Goal: Task Accomplishment & Management: Use online tool/utility

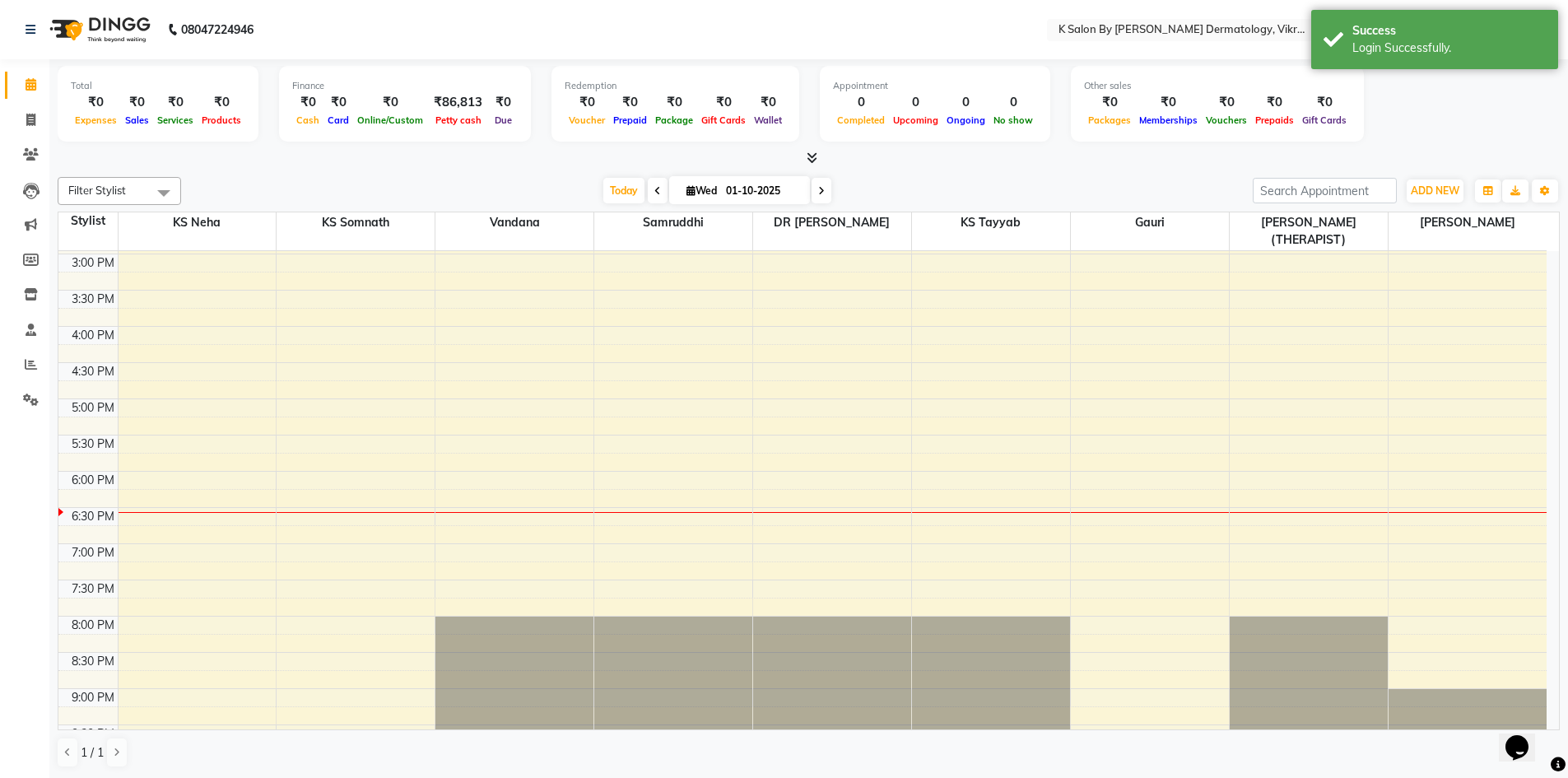
scroll to position [373, 0]
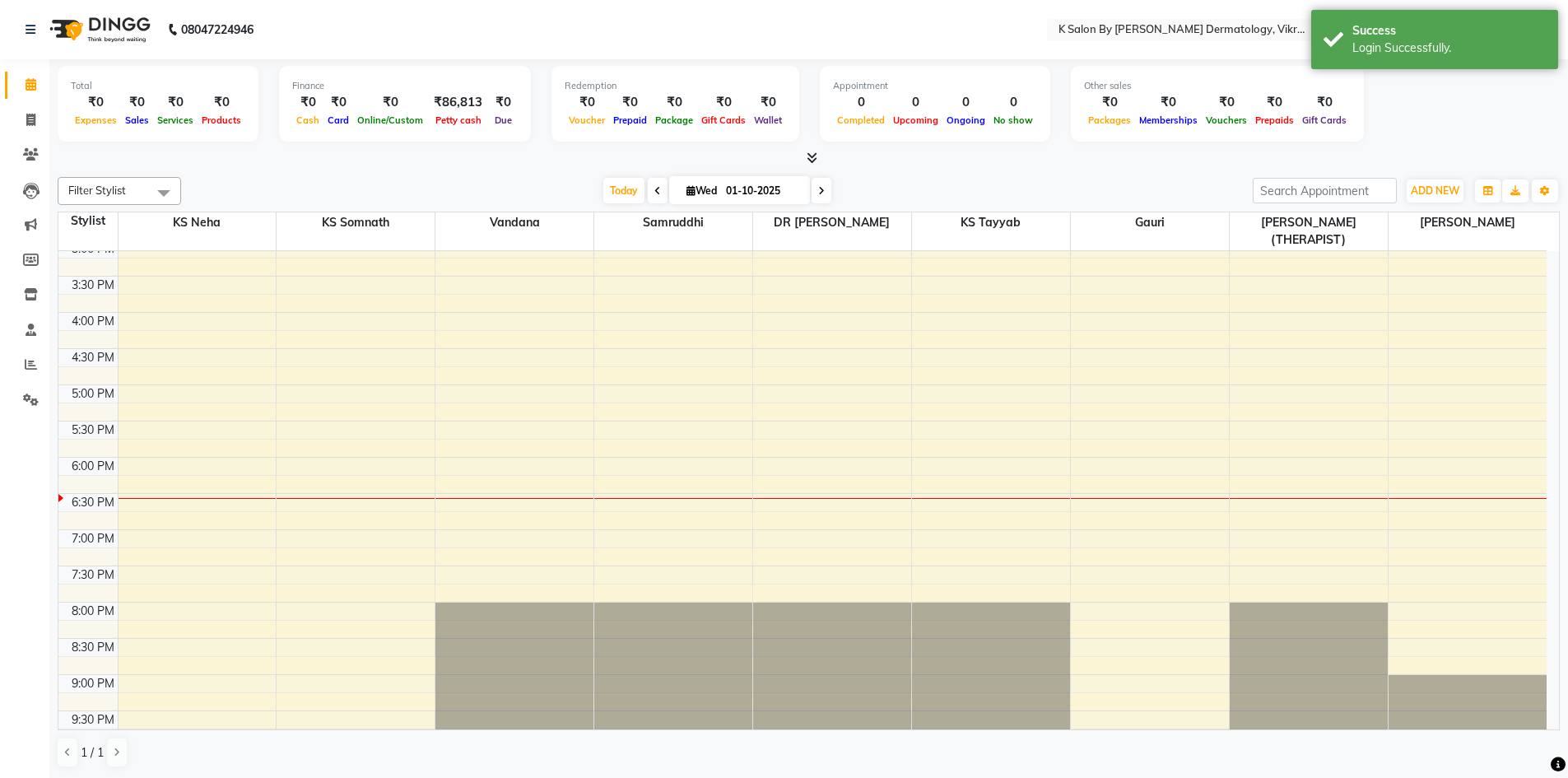
click at [823, 191] on span at bounding box center [821, 190] width 19 height 25
click at [804, 191] on input "01-10-2025" at bounding box center [762, 191] width 83 height 25
type input "02-10-2025"
select select "10"
select select "2025"
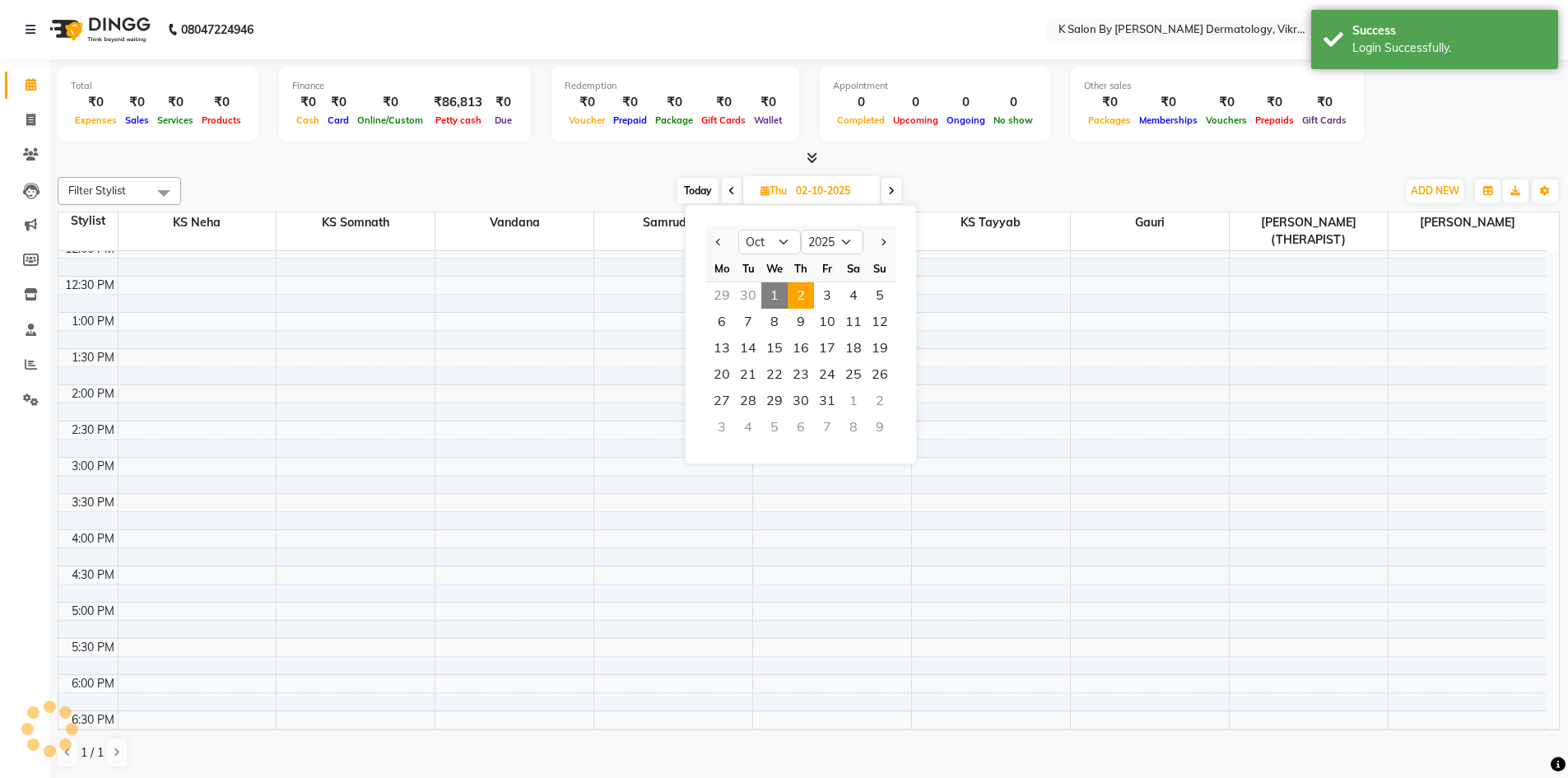
scroll to position [590, 0]
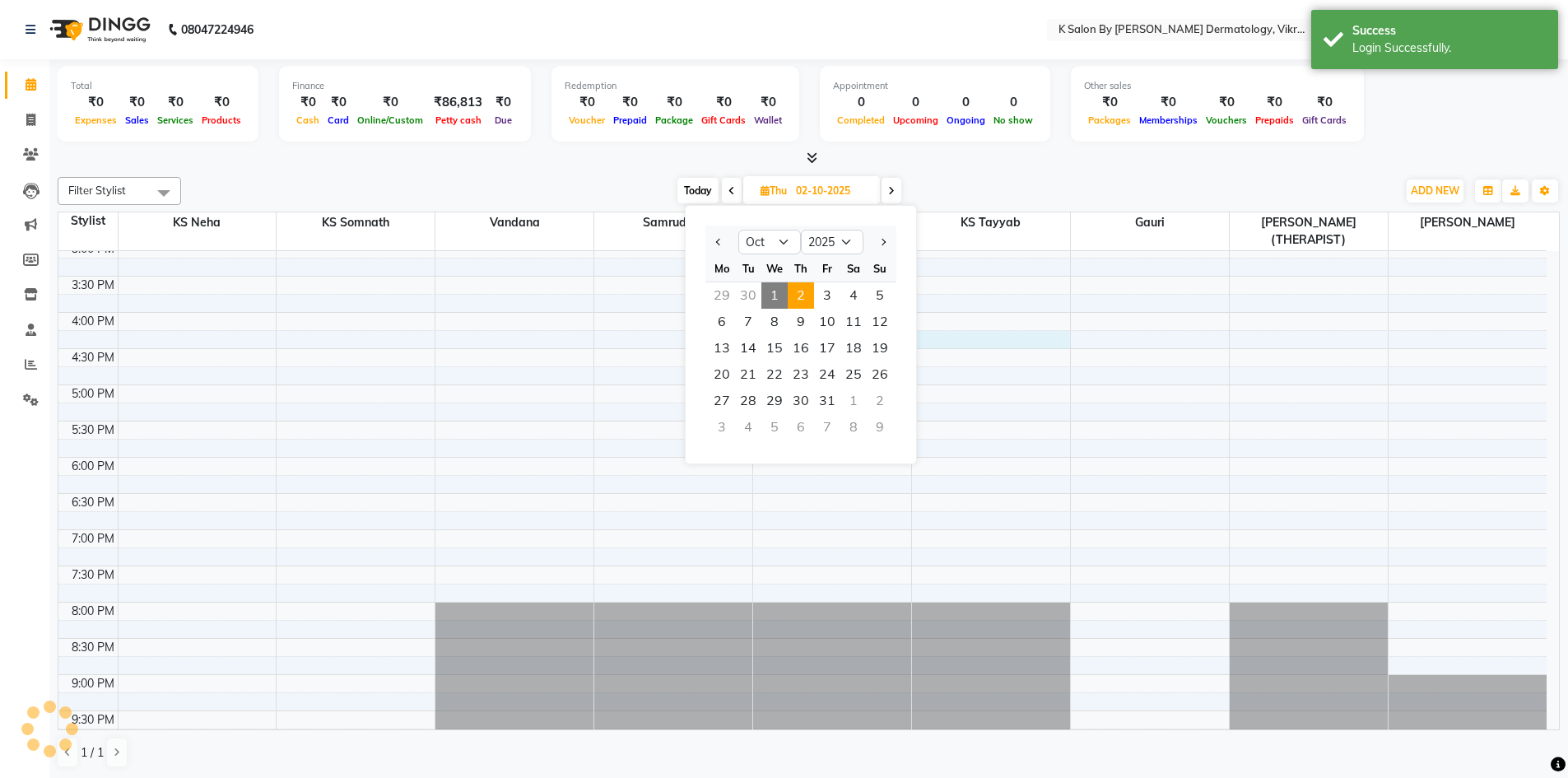
click at [984, 329] on div "7:00 AM 7:30 AM 8:00 AM 8:30 AM 9:00 AM 9:30 AM 10:00 AM 10:30 AM 11:00 AM 11:3…" at bounding box center [803, 204] width 1488 height 1085
select select "58543"
select select "tentative"
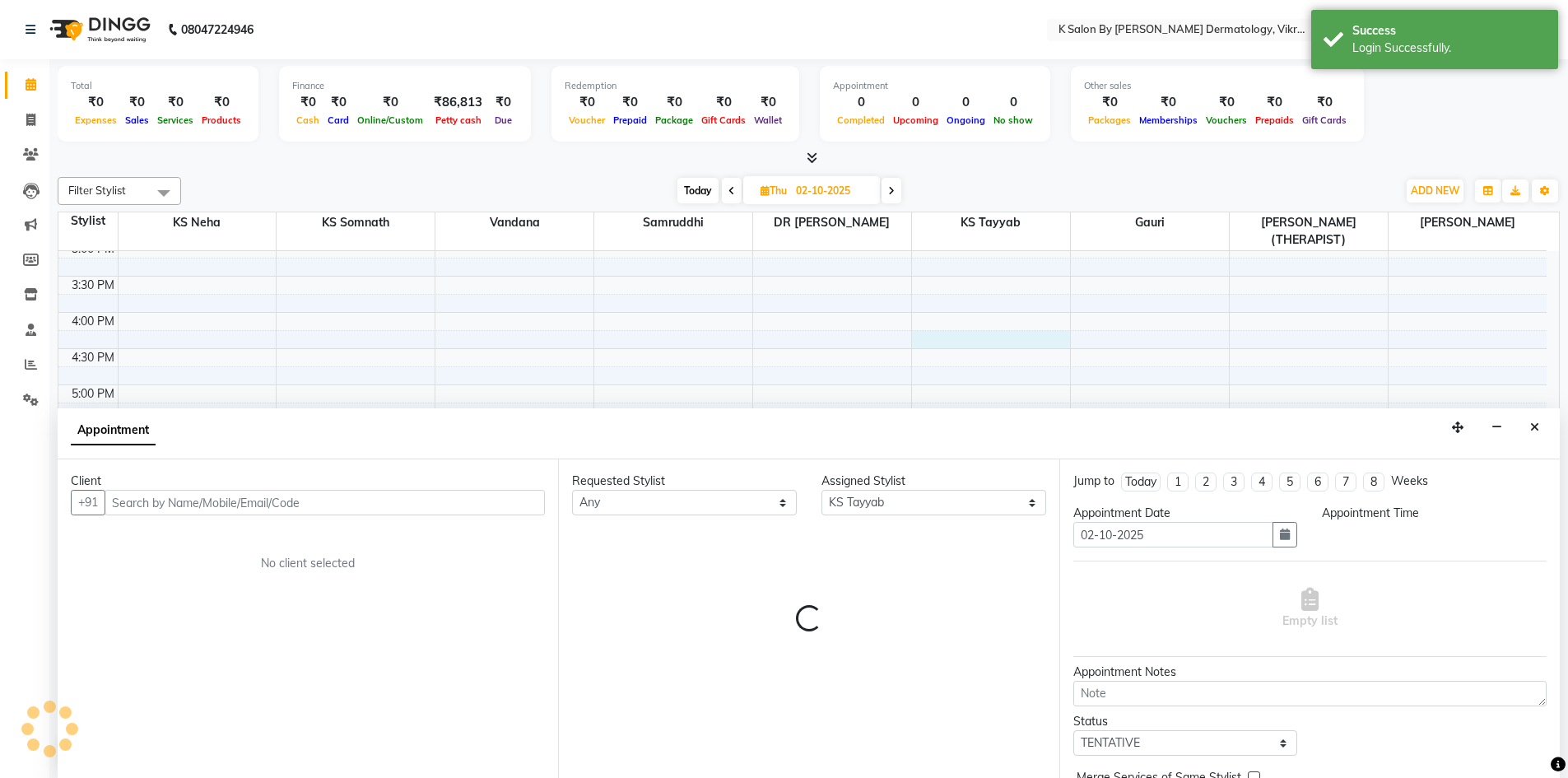
scroll to position [1, 0]
select select "975"
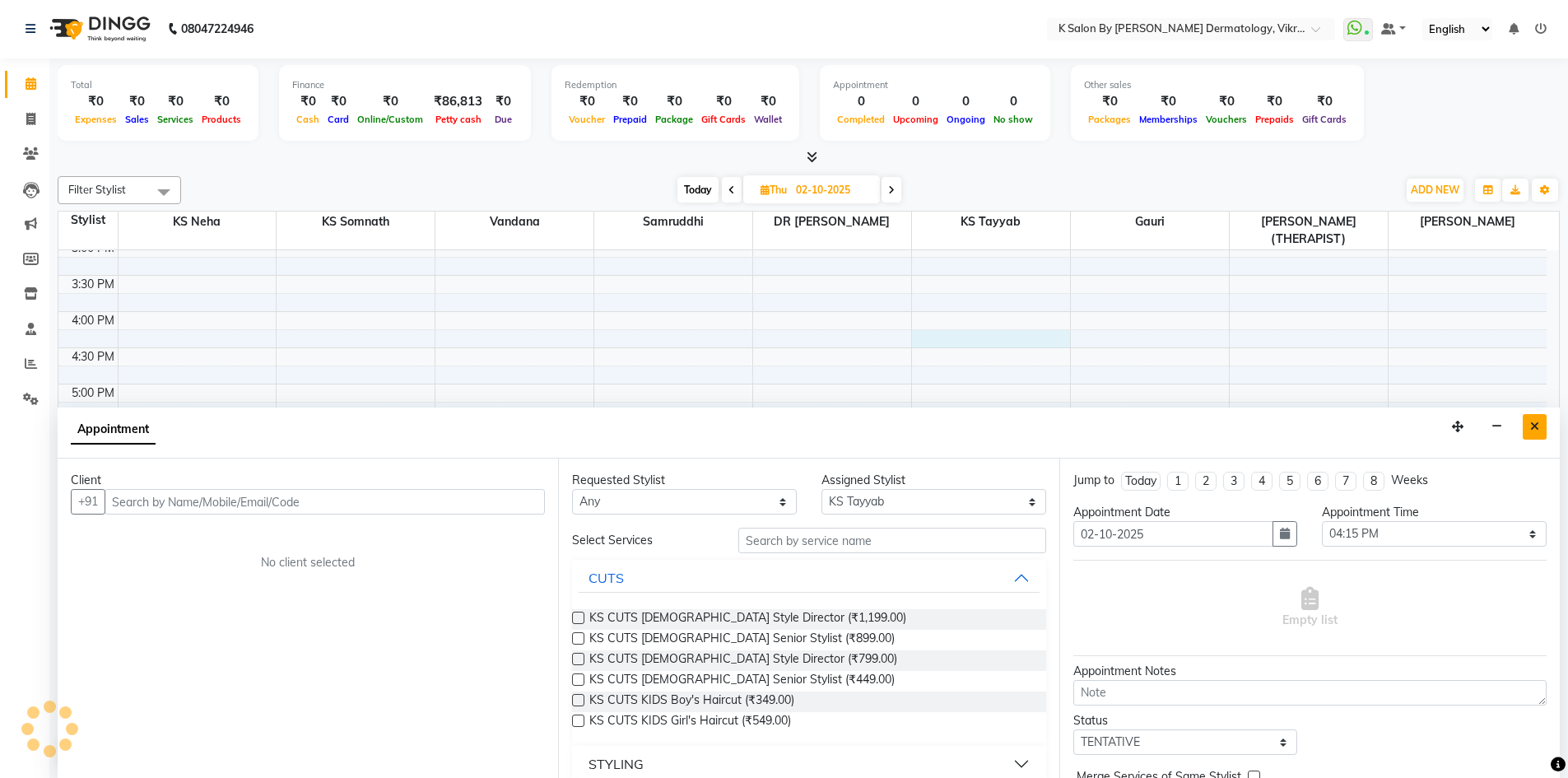
click at [1540, 423] on button "Close" at bounding box center [1535, 426] width 24 height 25
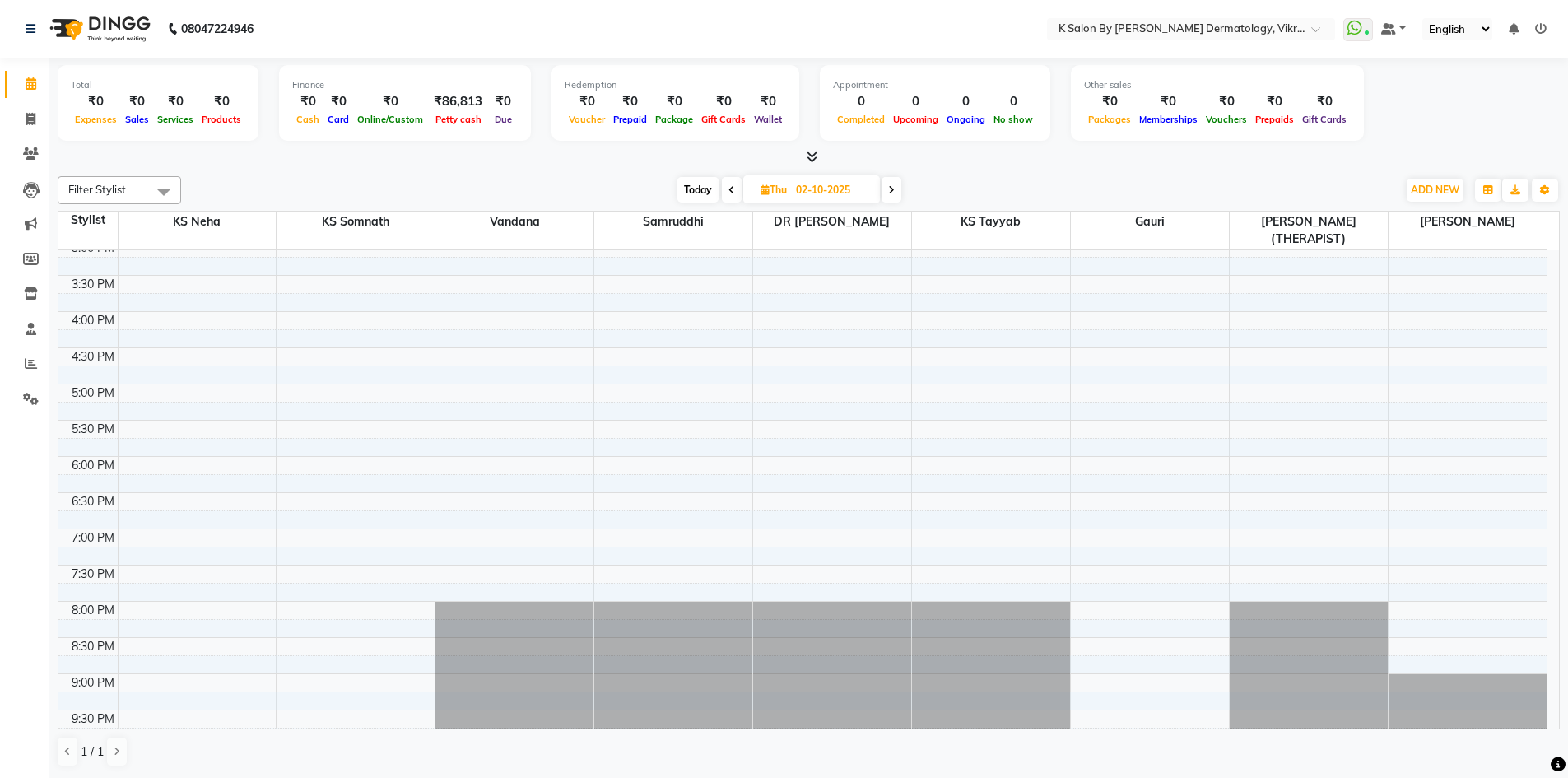
click at [890, 186] on icon at bounding box center [891, 190] width 6 height 10
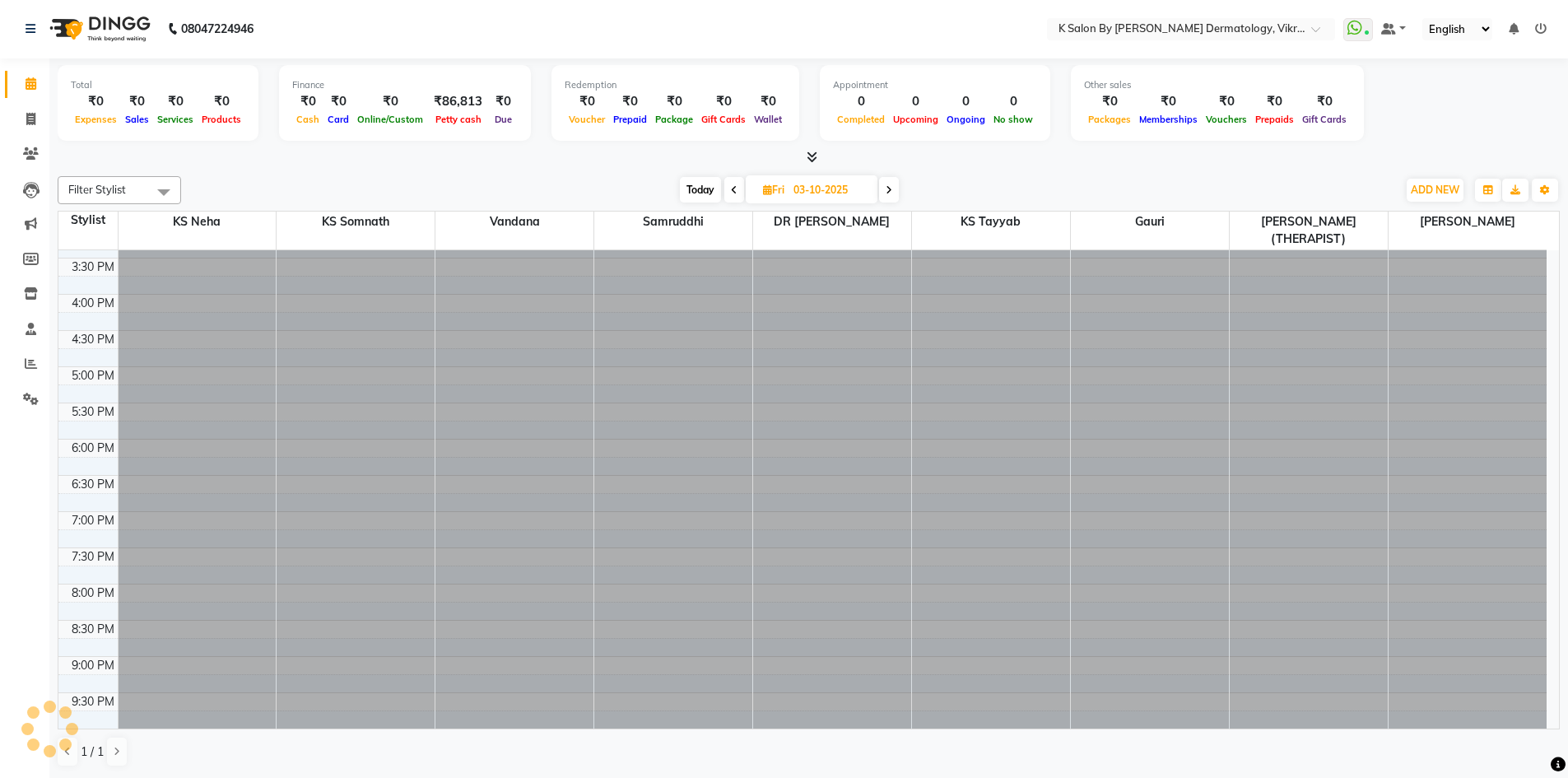
scroll to position [373, 0]
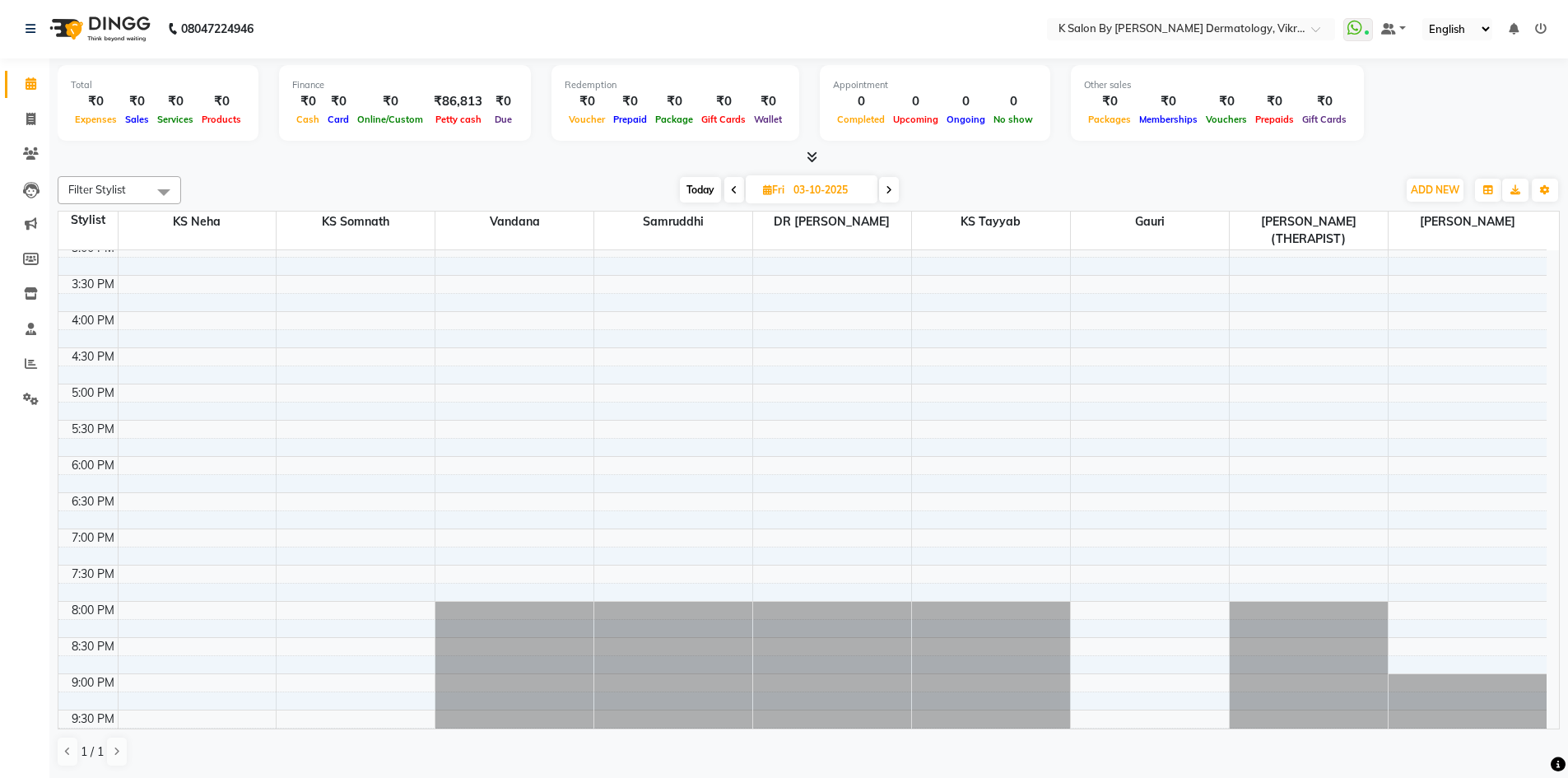
click at [890, 186] on icon at bounding box center [888, 190] width 6 height 10
click at [890, 186] on icon at bounding box center [890, 190] width 6 height 10
click at [890, 186] on icon at bounding box center [891, 190] width 6 height 10
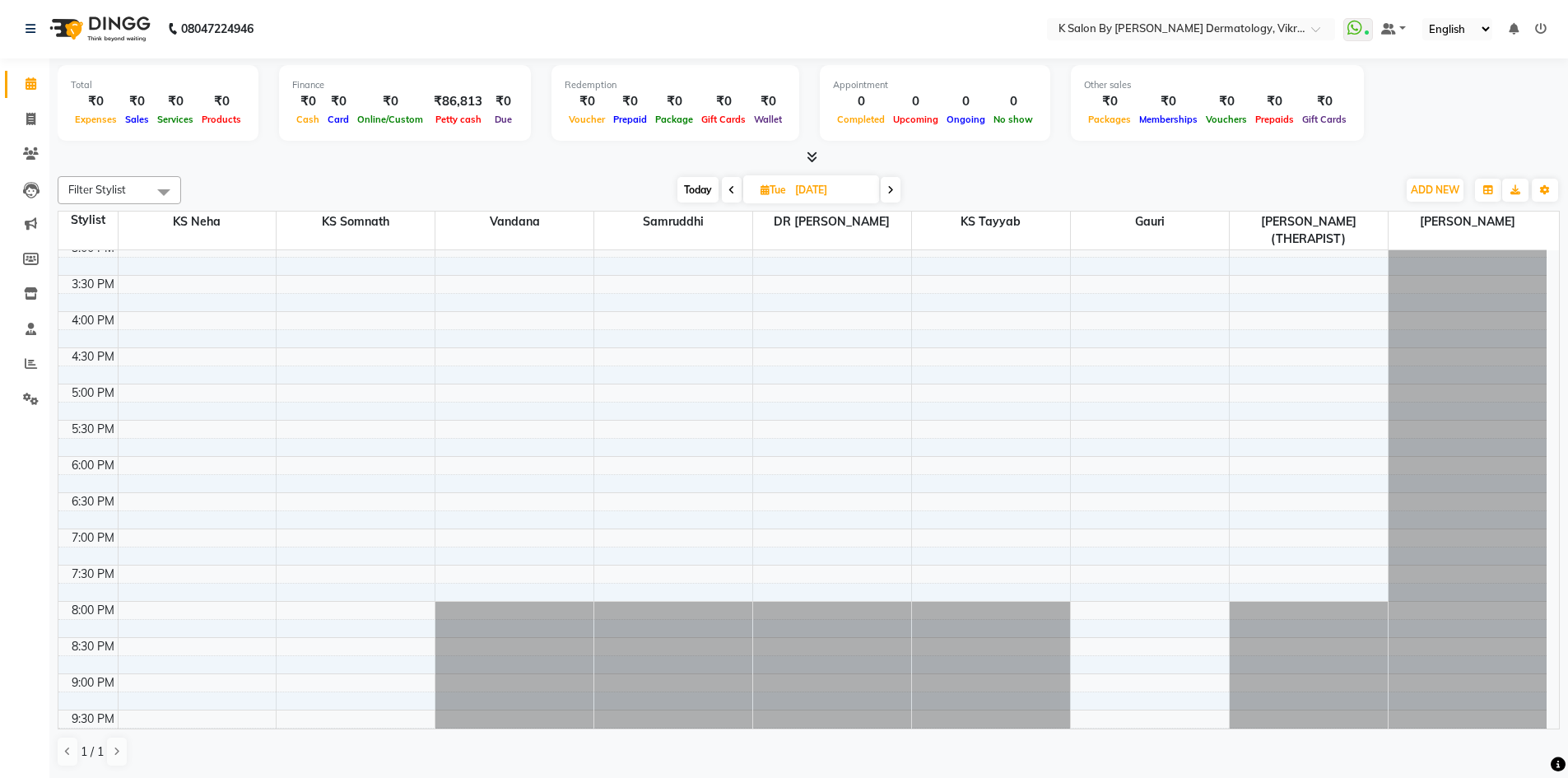
click at [890, 186] on icon at bounding box center [890, 190] width 6 height 10
click at [890, 186] on span at bounding box center [891, 189] width 19 height 25
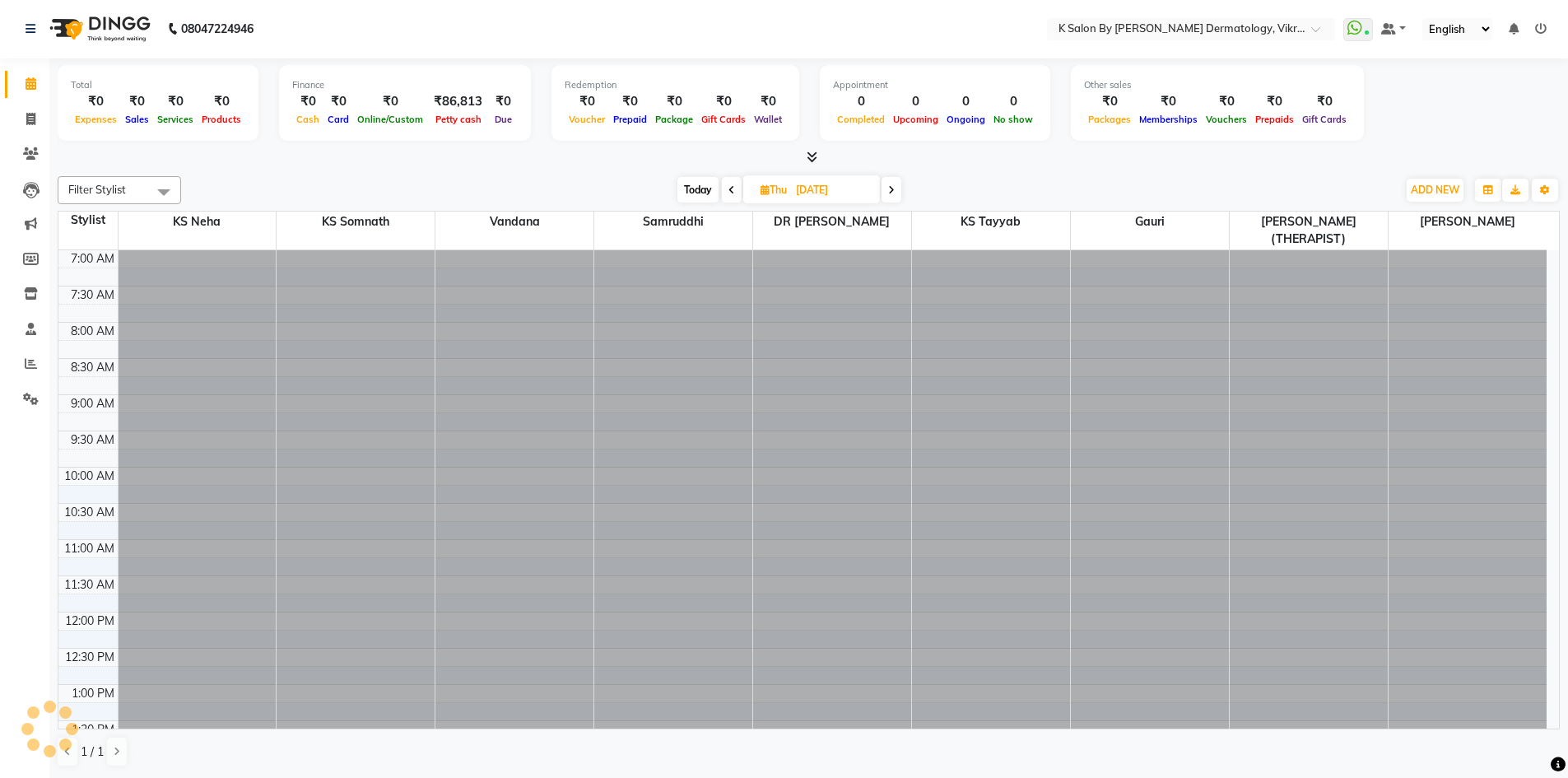
scroll to position [590, 0]
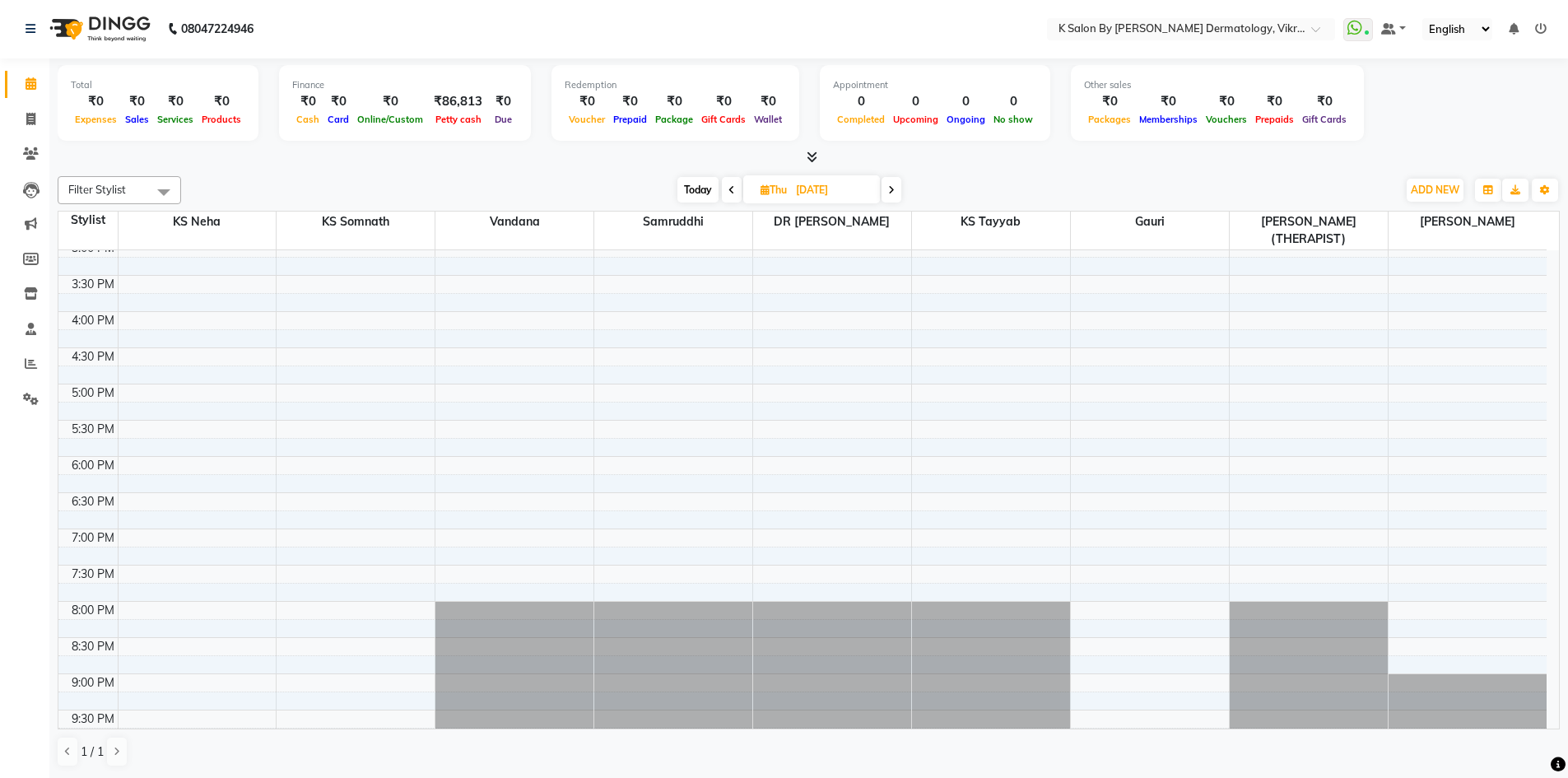
click at [890, 186] on icon at bounding box center [891, 190] width 6 height 10
type input "[DATE]"
